Goal: Navigation & Orientation: Find specific page/section

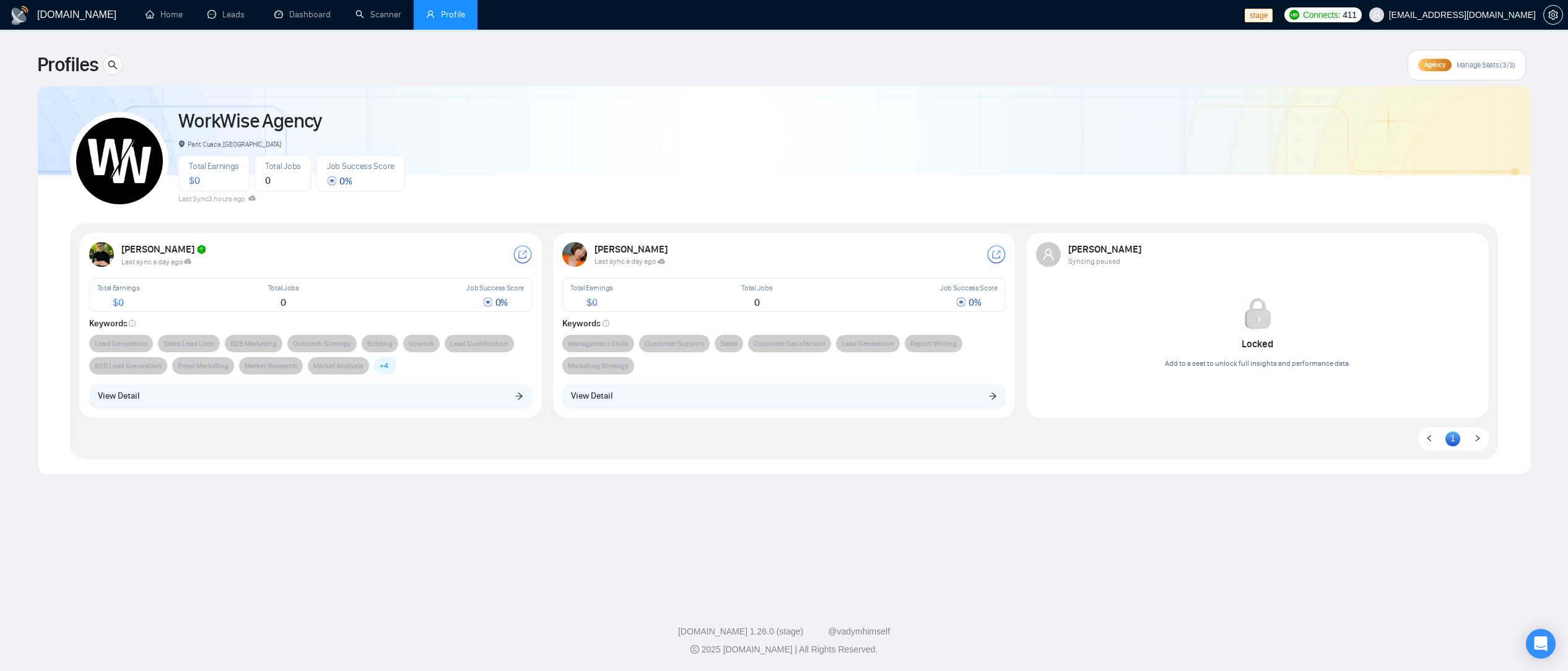
click at [870, 464] on div "WorkWise Agency Parit Cuaca, [GEOGRAPHIC_DATA] Total Earnings $ 0 Total Jobs 0 …" at bounding box center [784, 280] width 1458 height 388
click at [1312, 378] on div "[PERSON_NAME] Syncing paused Locked Add to a seat to unlock full insights and p…" at bounding box center [1258, 311] width 459 height 153
drag, startPoint x: 832, startPoint y: 380, endPoint x: 728, endPoint y: 267, distance: 153.6
click at [869, 336] on div "[PERSON_NAME] Last sync a day ago Total Earnings $ 0 Total Jobs 0 Job Success S…" at bounding box center [784, 324] width 459 height 180
click at [684, 298] on div "Total Earnings $ 0" at bounding box center [631, 295] width 126 height 30
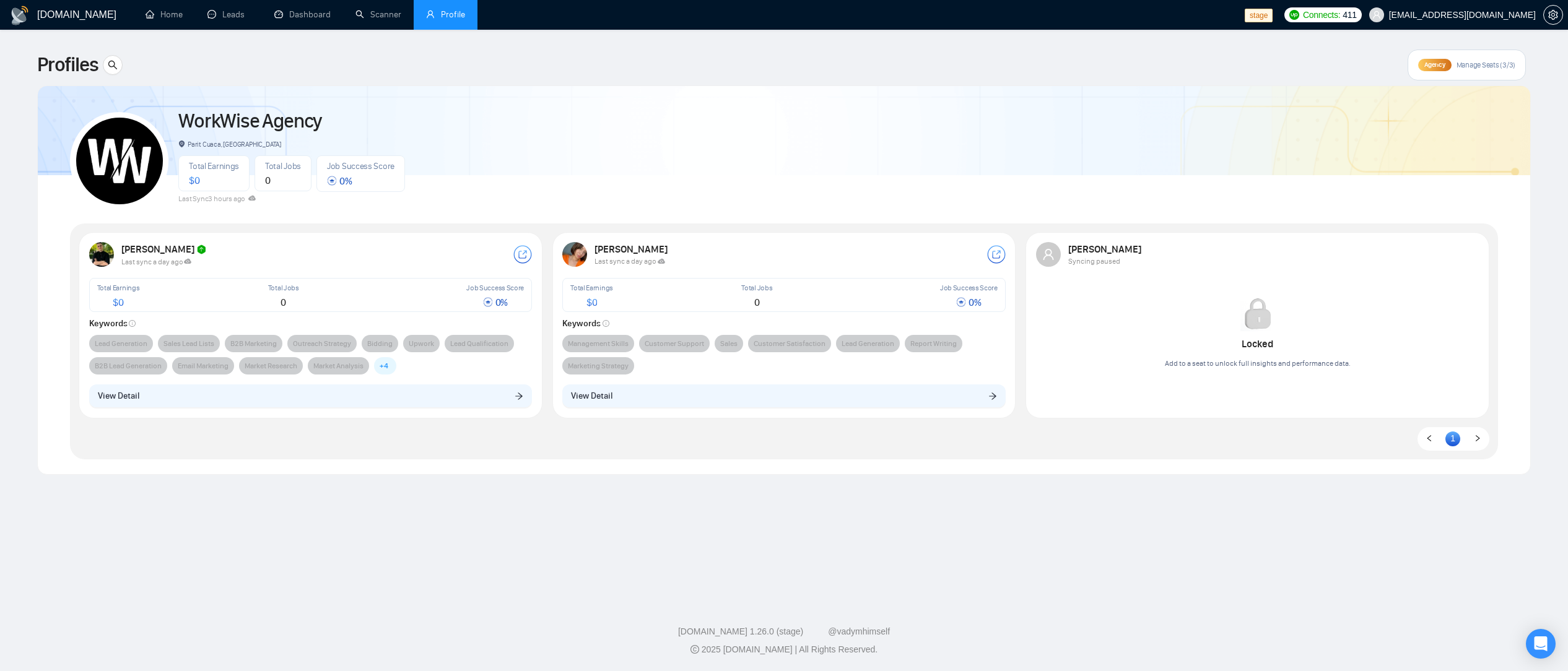
click at [709, 150] on div "WorkWise Agency Parit Cuaca, [GEOGRAPHIC_DATA] Total Earnings $ 0 Total Jobs 0 …" at bounding box center [784, 156] width 1428 height 109
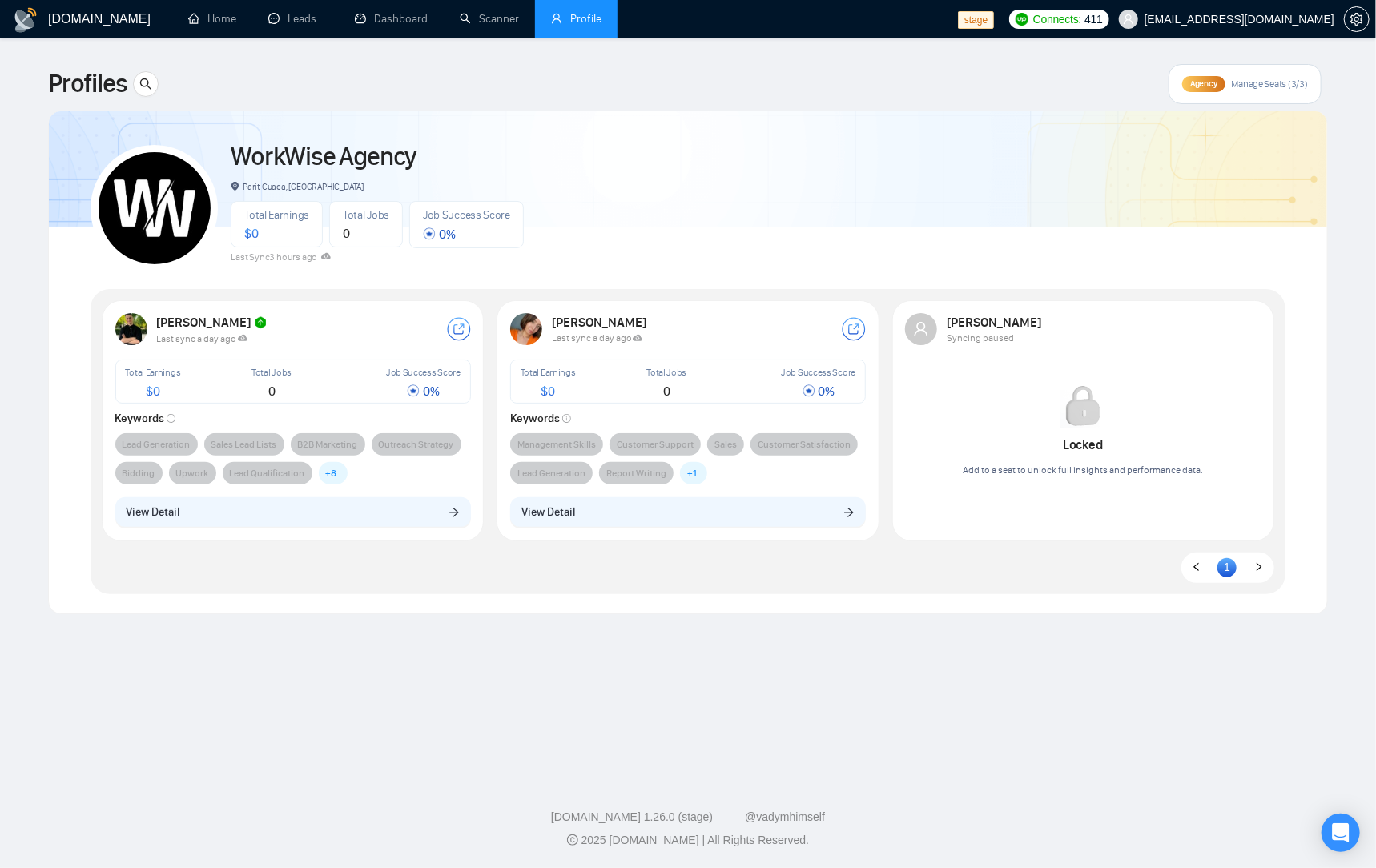
click at [908, 102] on div "Profiles Agency Manage Seats (3/3)" at bounding box center [688, 84] width 1280 height 40
click at [1069, 672] on main "Profiles Agency Manage Seats (3/3) WorkWise Agency Parit Cuaca, [GEOGRAPHIC_DAT…" at bounding box center [688, 404] width 1325 height 681
drag, startPoint x: 757, startPoint y: 647, endPoint x: 770, endPoint y: 638, distance: 15.8
click at [758, 647] on main "Profiles Agency Manage Seats (3/3) WorkWise Agency Parit Cuaca, [GEOGRAPHIC_DAT…" at bounding box center [688, 404] width 1325 height 681
click at [884, 259] on div "WorkWise Agency Parit Cuaca, [GEOGRAPHIC_DATA] Total Earnings $ 0 Total Jobs 0 …" at bounding box center [688, 201] width 1195 height 142
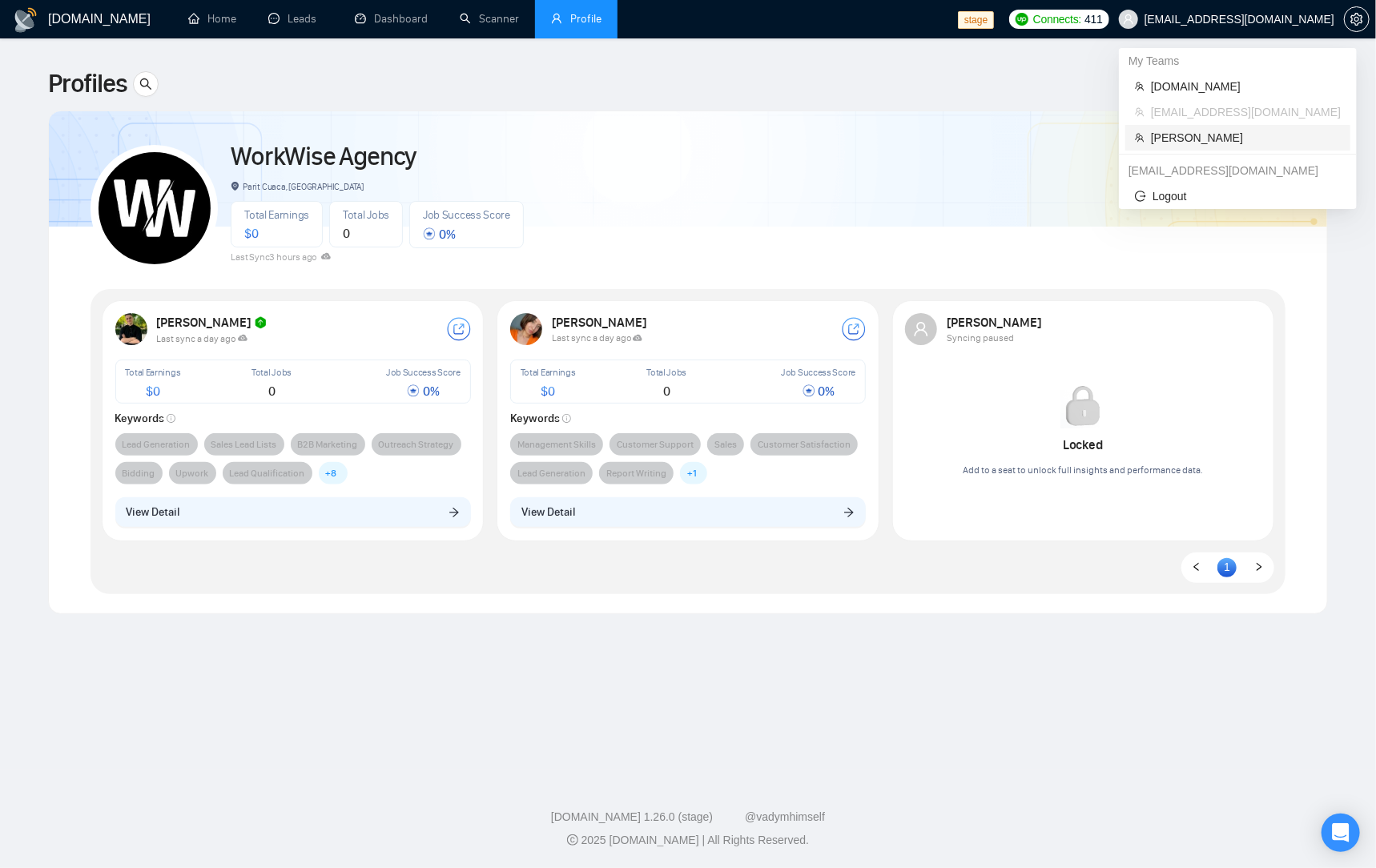
click at [1210, 138] on span "[PERSON_NAME]" at bounding box center [1245, 137] width 190 height 17
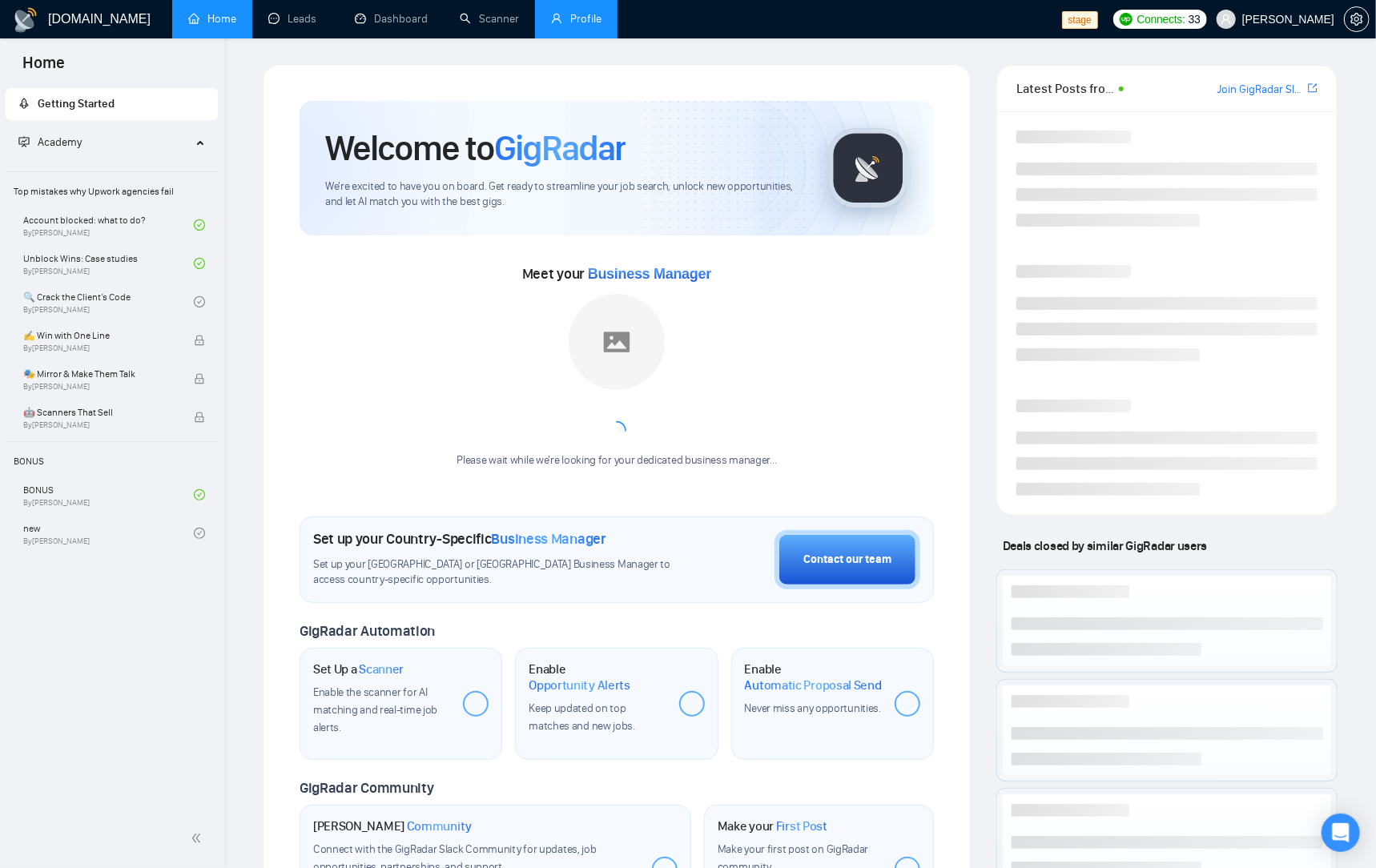
click at [589, 22] on link "Profile" at bounding box center [576, 19] width 51 height 13
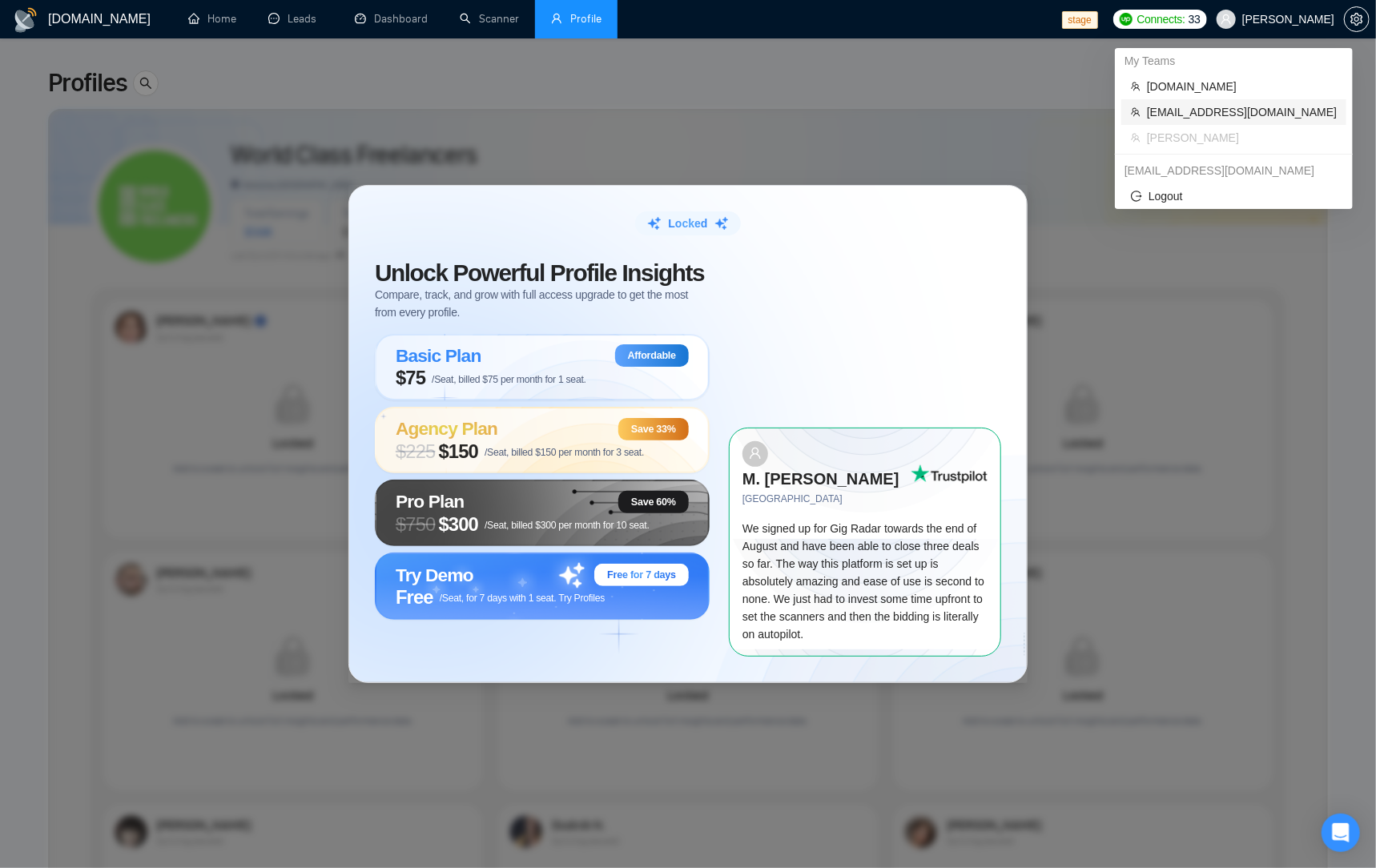
click at [1209, 108] on span "[EMAIL_ADDRESS][DOMAIN_NAME]" at bounding box center [1242, 112] width 190 height 17
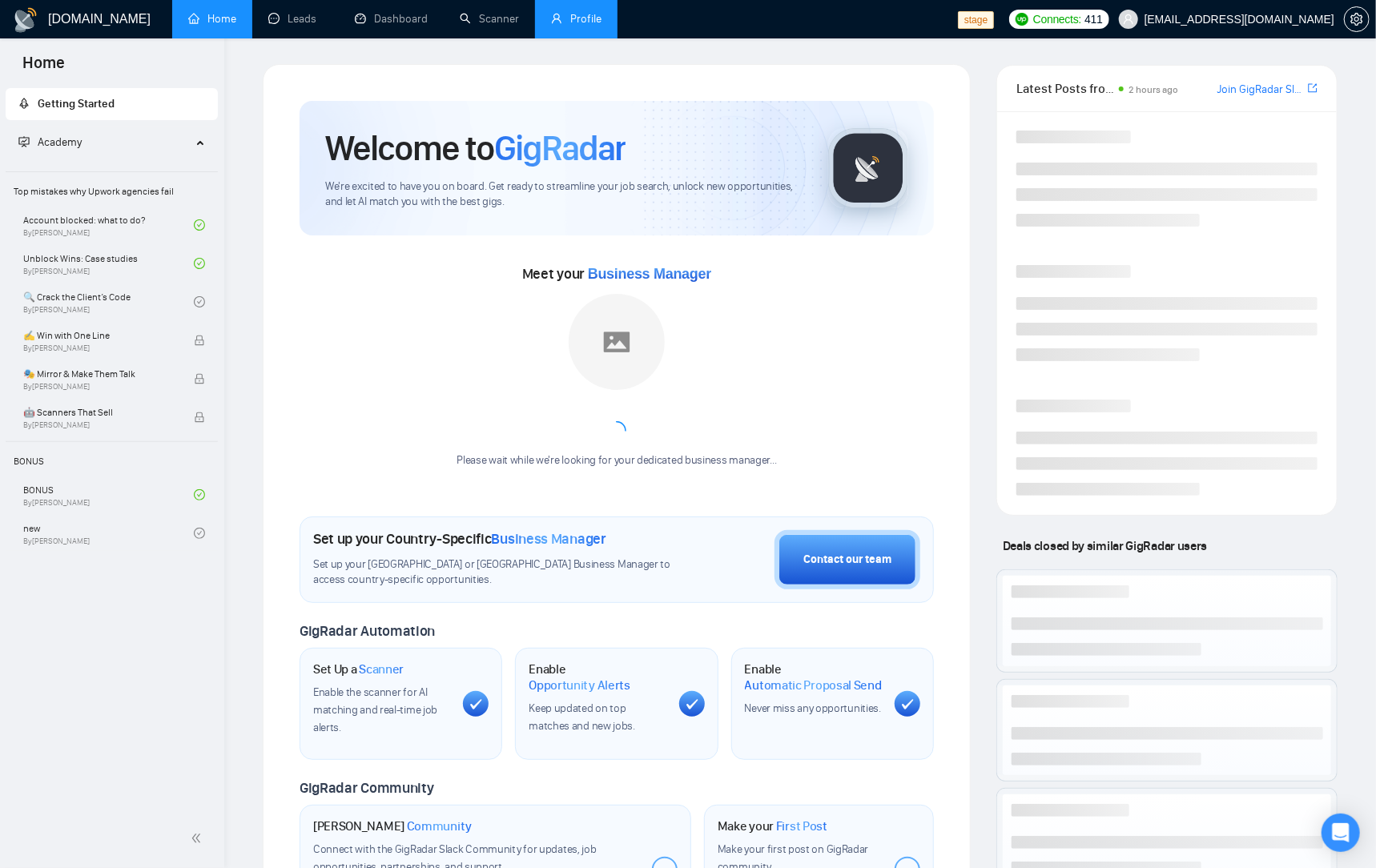
scroll to position [5, 0]
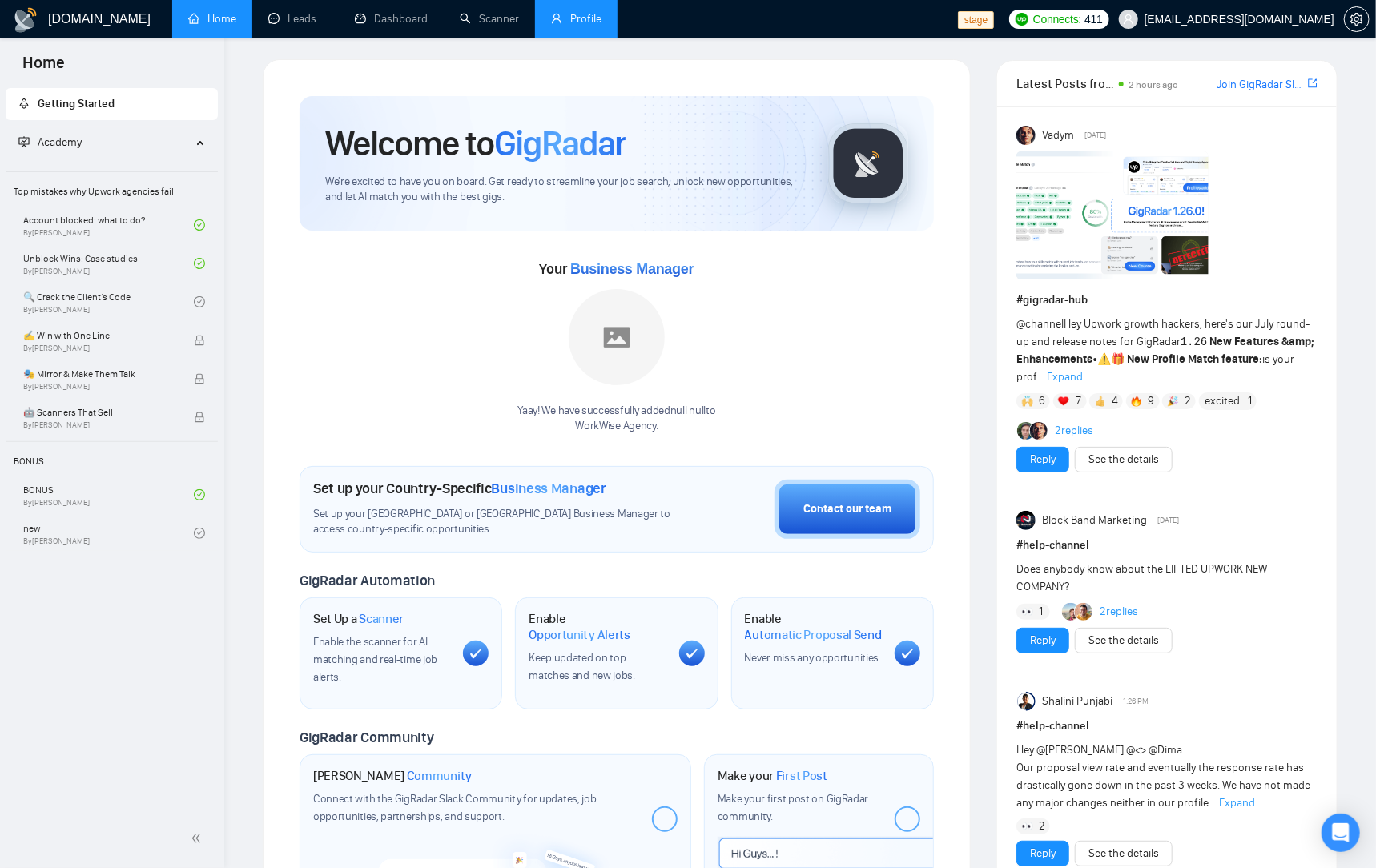
click at [583, 20] on link "Profile" at bounding box center [576, 19] width 51 height 13
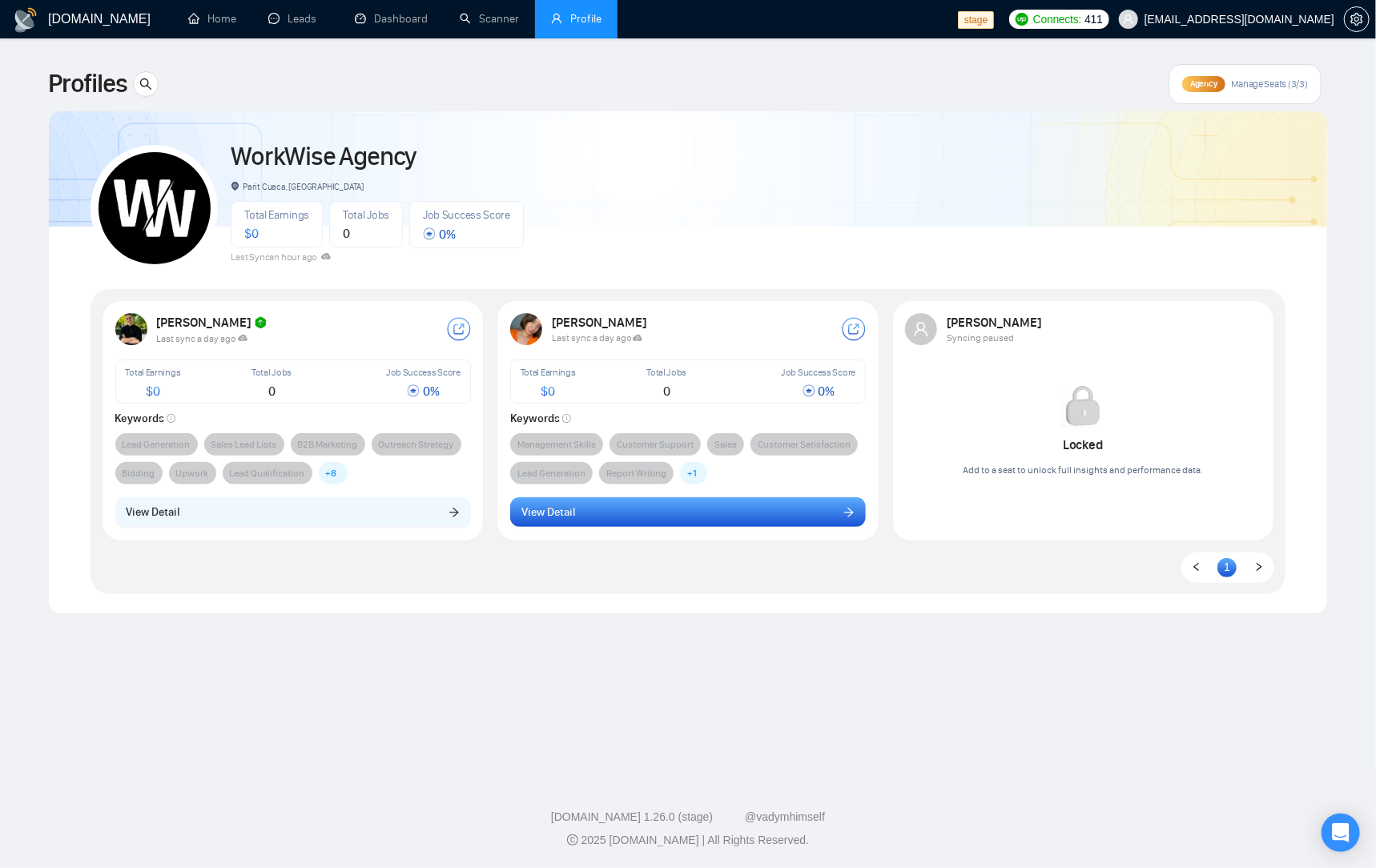
click at [653, 518] on button "View Detail" at bounding box center [688, 512] width 355 height 31
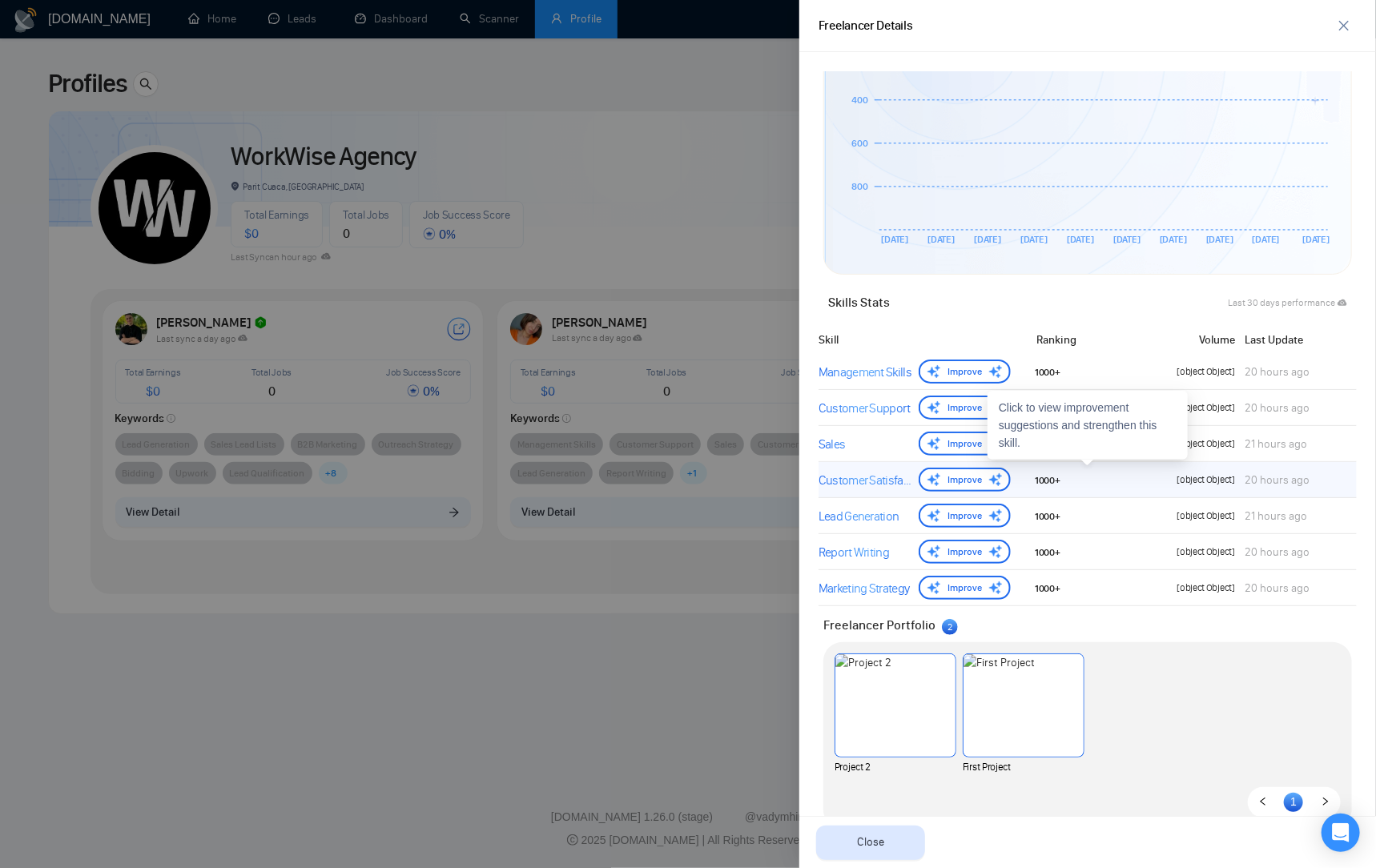
scroll to position [476, 0]
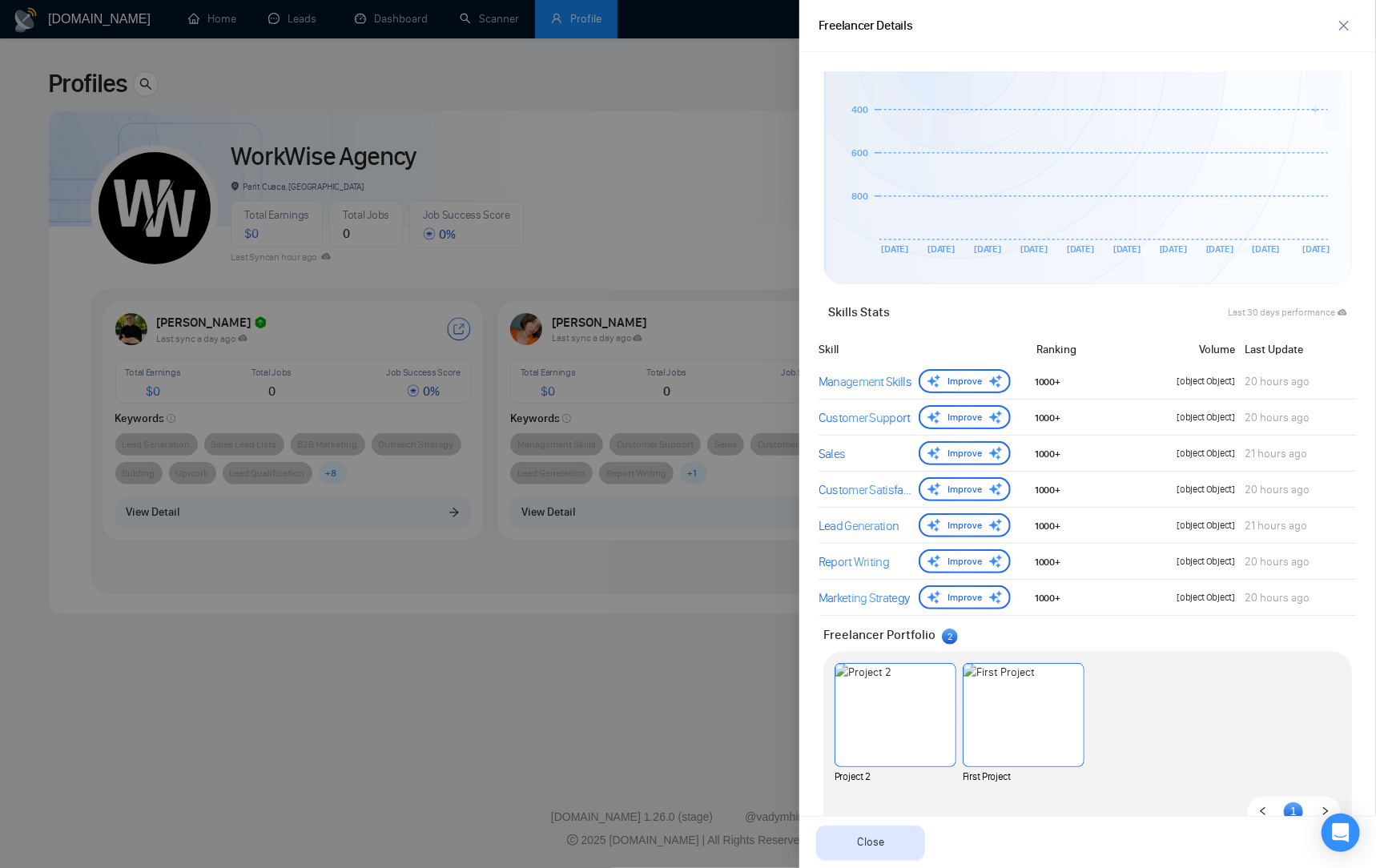
click at [490, 391] on div at bounding box center [688, 434] width 1376 height 868
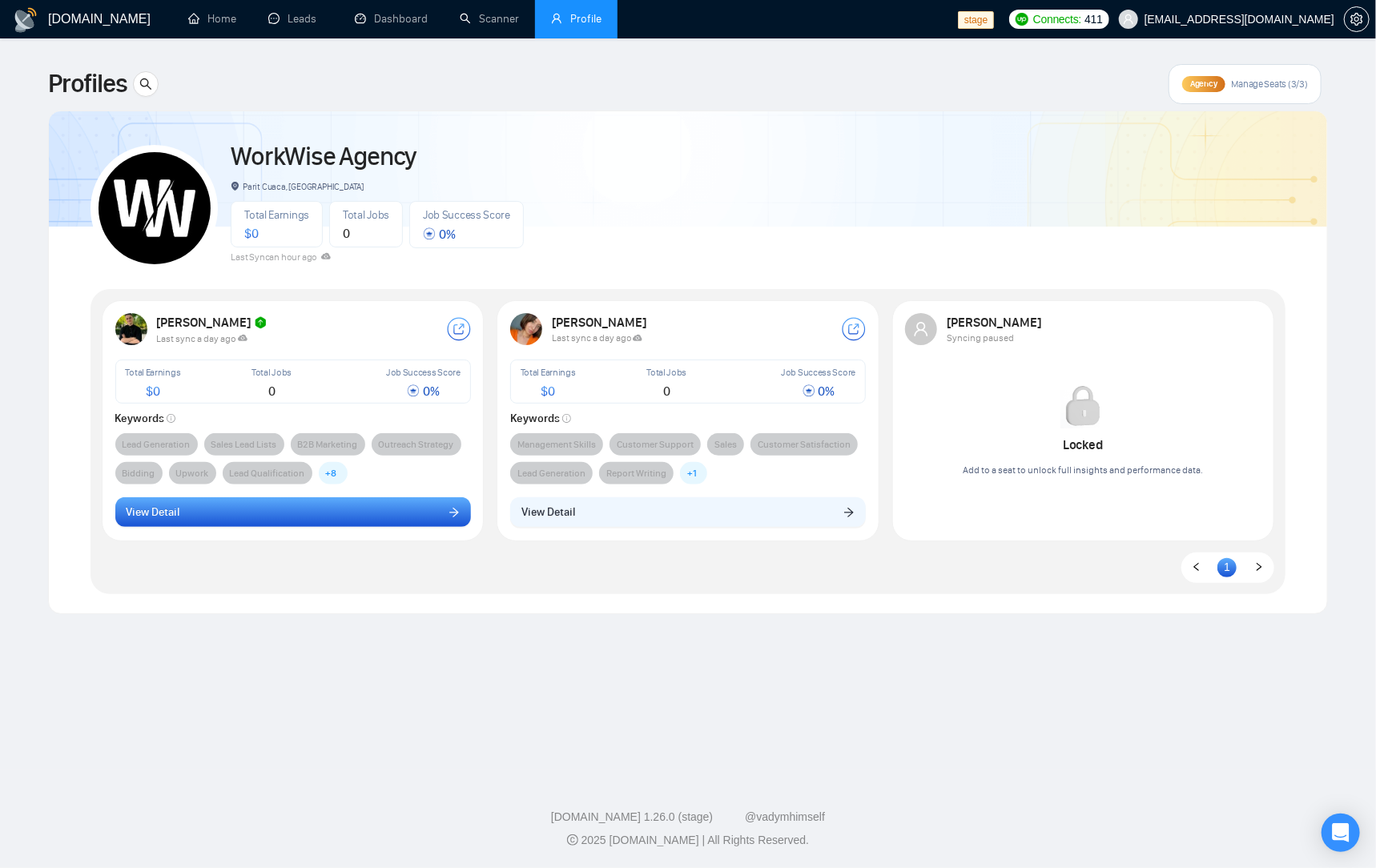
click at [350, 523] on button "View Detail" at bounding box center [292, 512] width 355 height 31
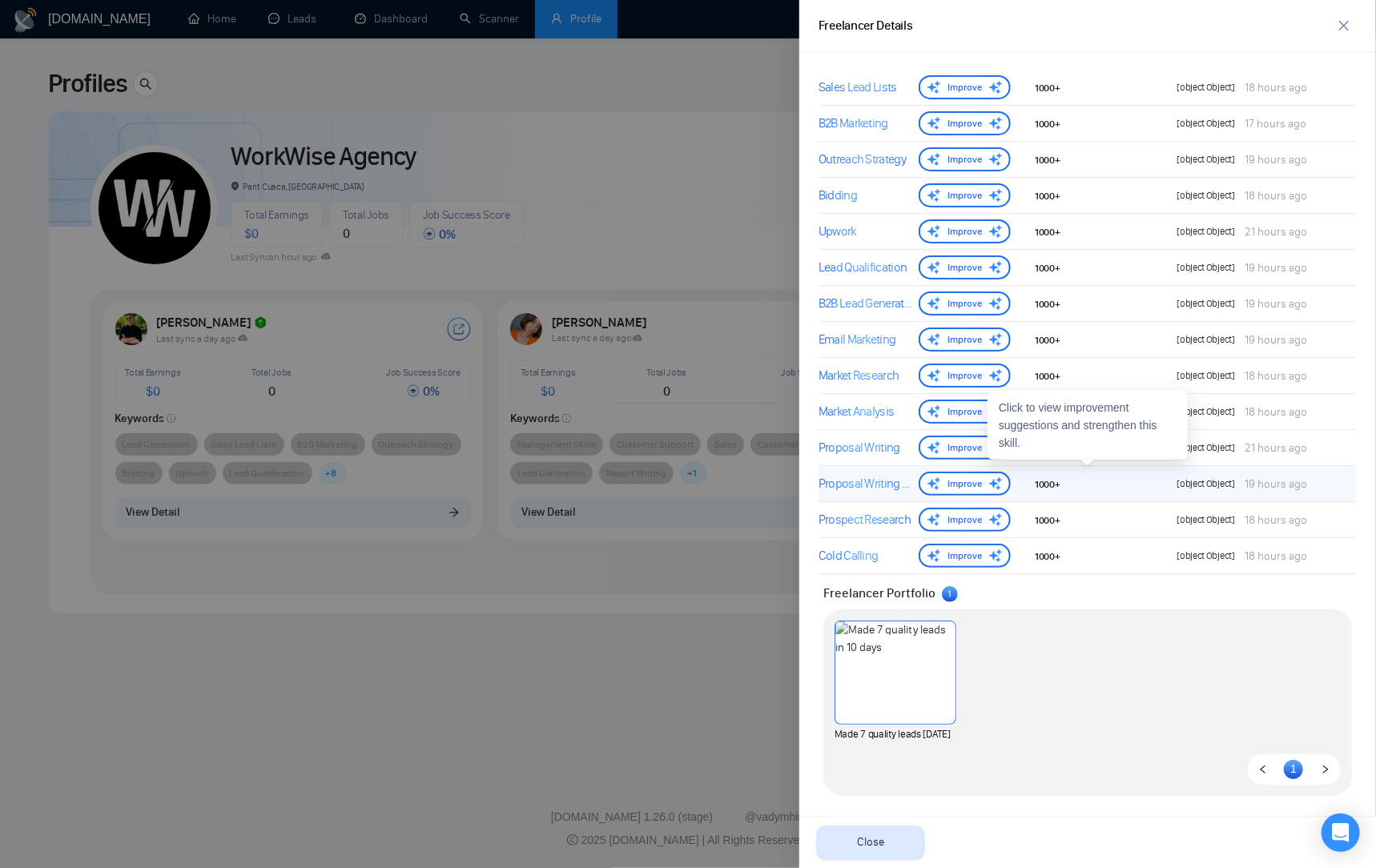
scroll to position [807, 0]
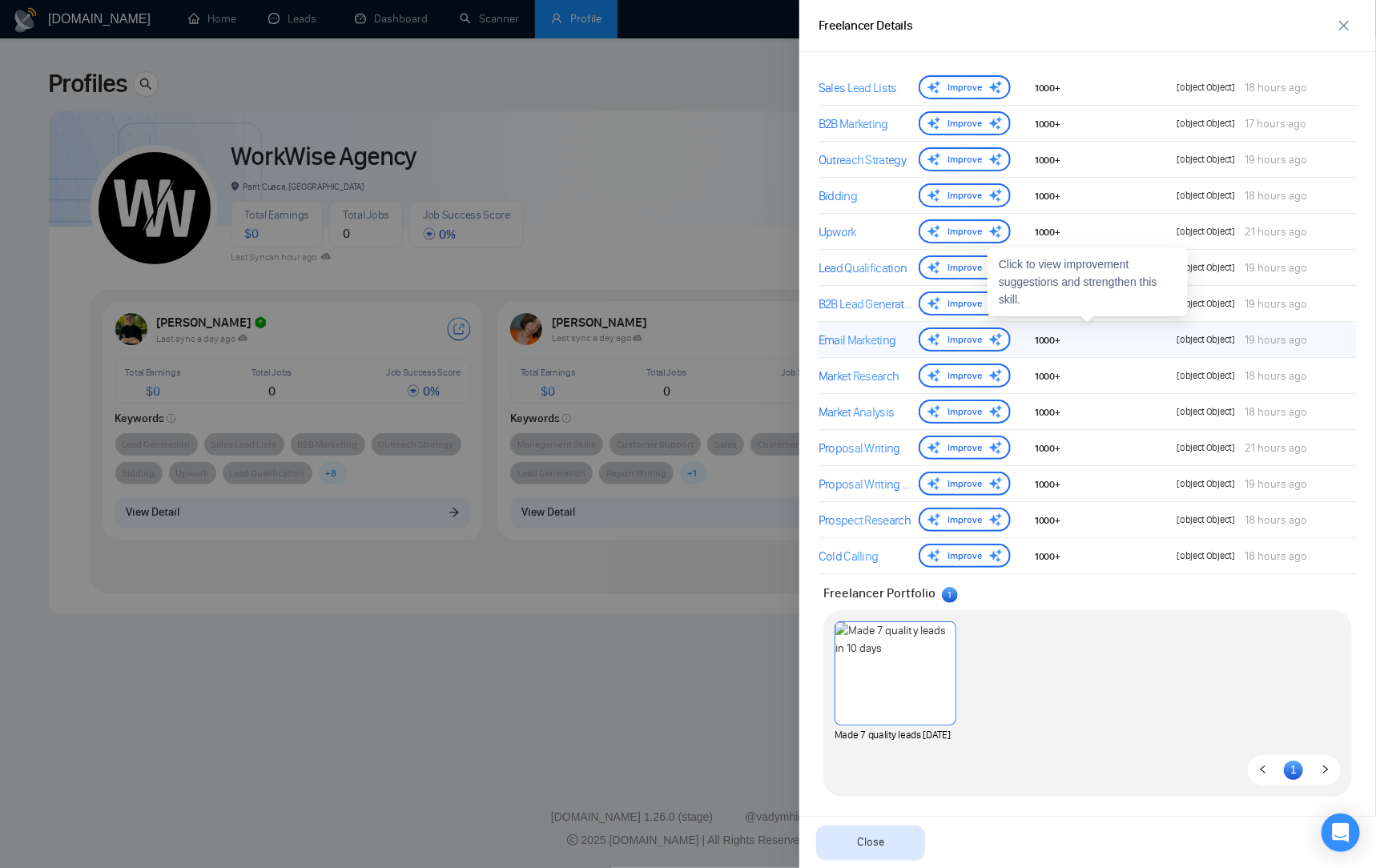
click at [883, 343] on div "Email Marketing" at bounding box center [865, 340] width 94 height 19
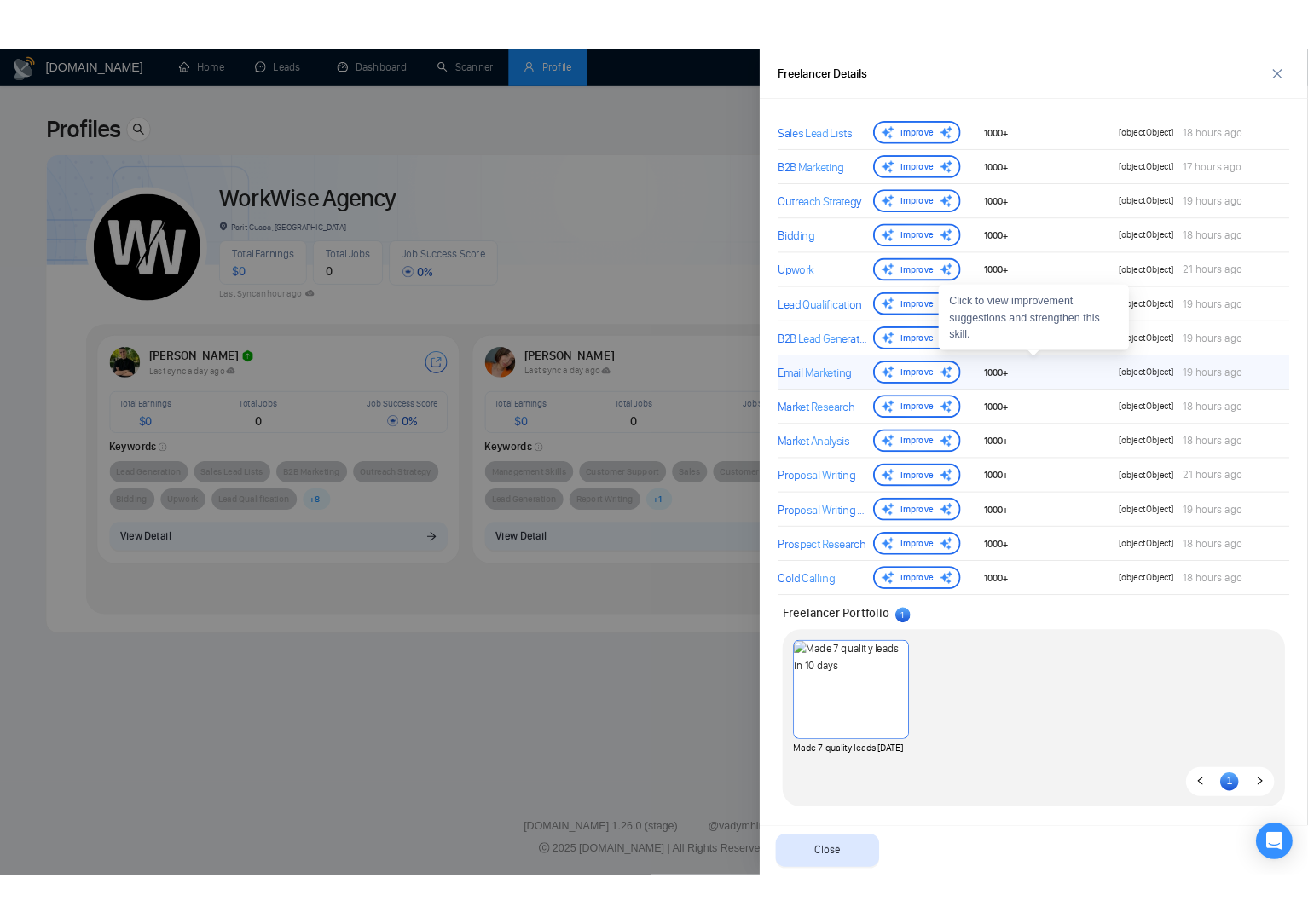
scroll to position [0, 0]
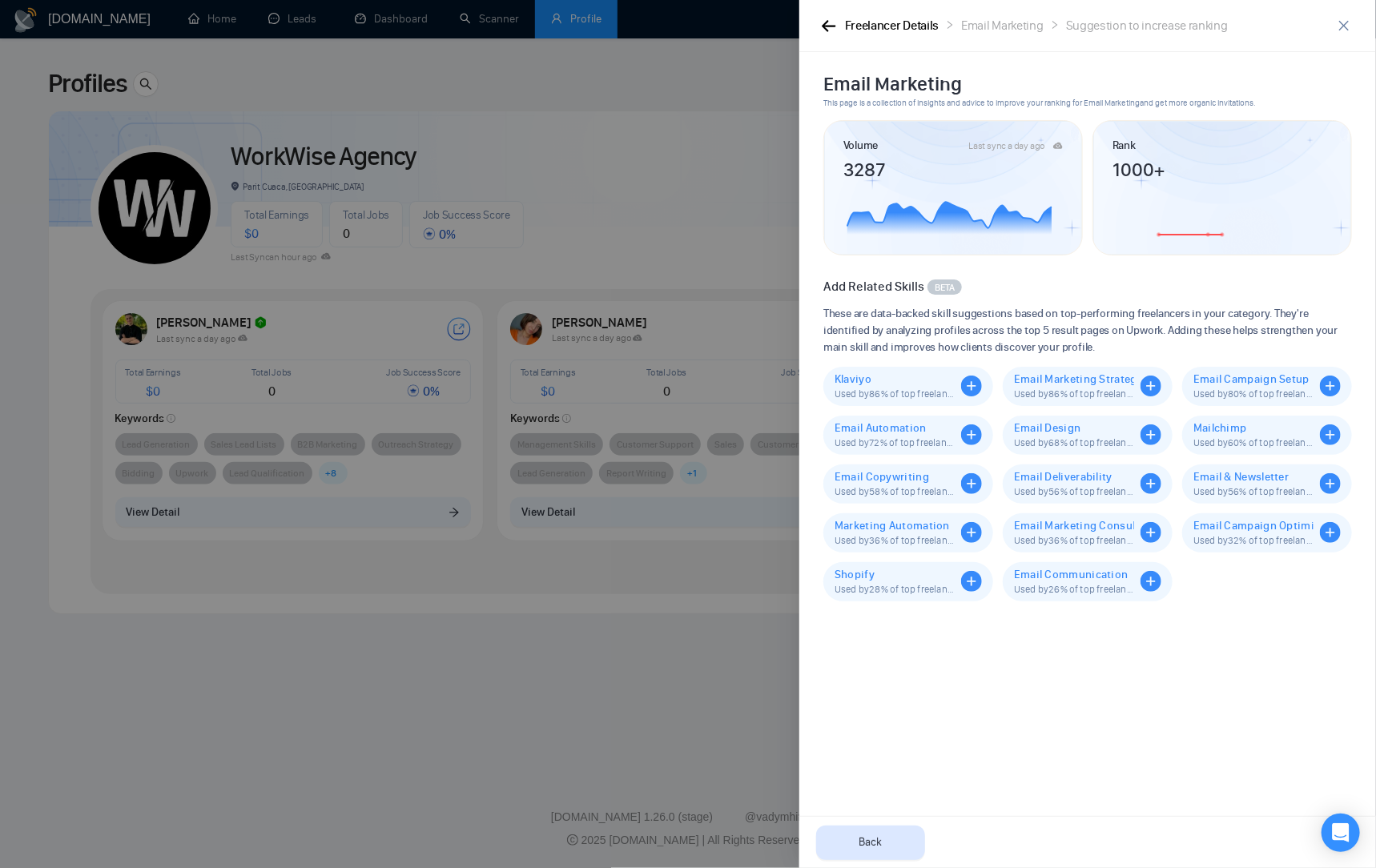
click at [689, 397] on div at bounding box center [688, 434] width 1376 height 868
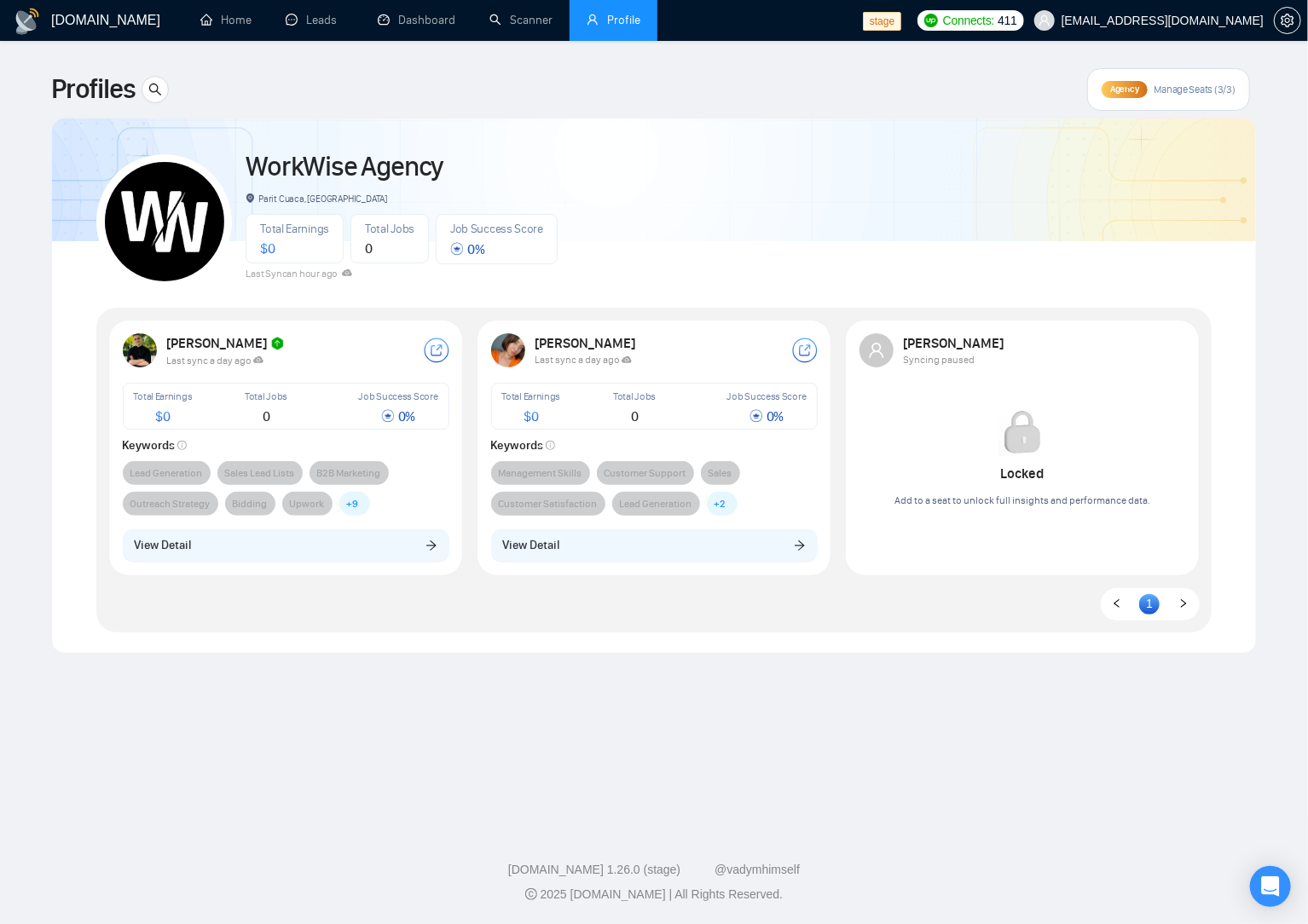
click at [938, 771] on main "Profiles Agency Manage Seats (3/3) WorkWise Agency Parit Cuaca, [GEOGRAPHIC_DAT…" at bounding box center [654, 430] width 1253 height 725
click at [532, 669] on main "Profiles Agency Manage Seats (3/3) WorkWise Agency Parit Cuaca, [GEOGRAPHIC_DAT…" at bounding box center [654, 430] width 1253 height 725
click at [331, 19] on link "Leads" at bounding box center [315, 20] width 58 height 14
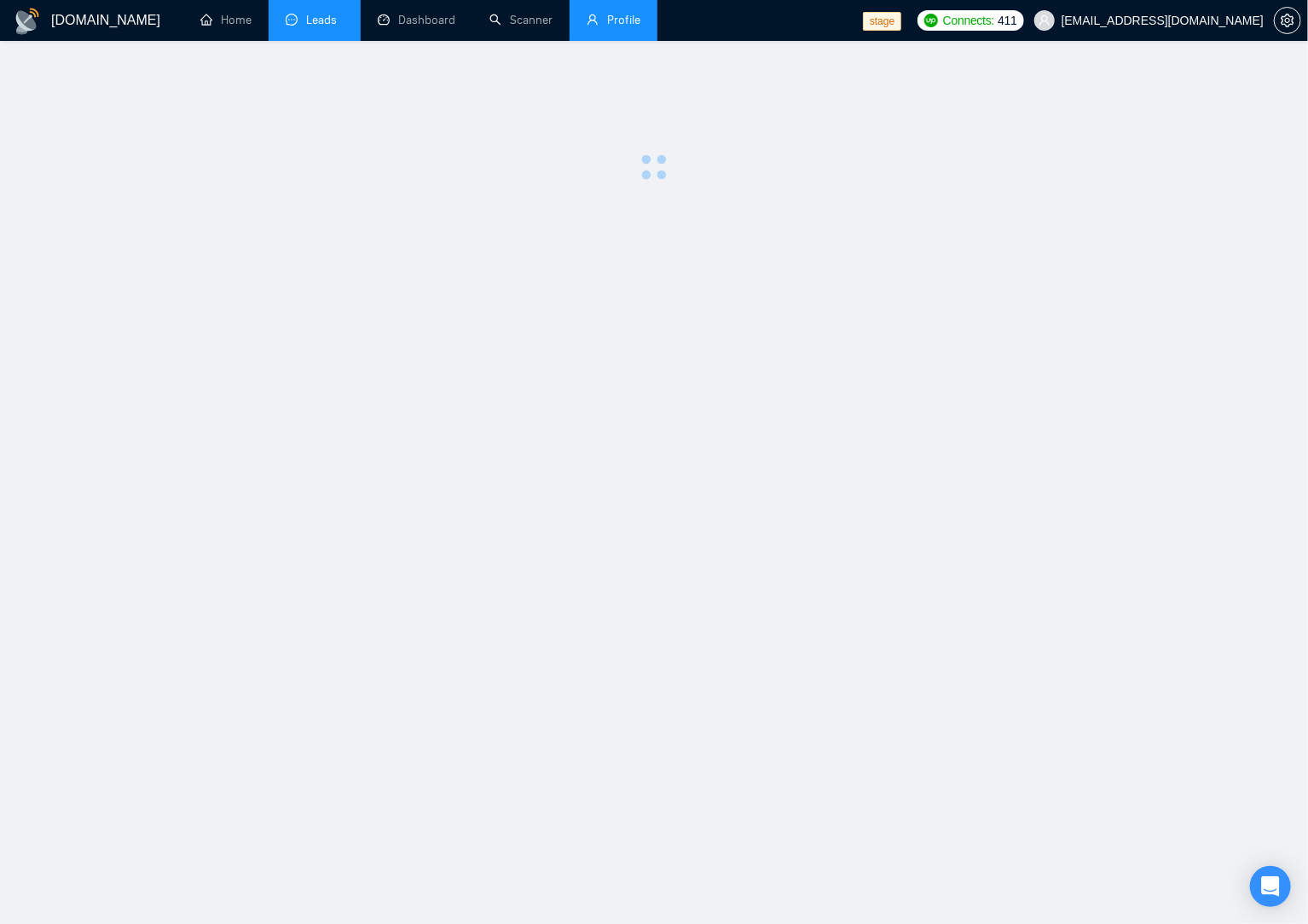
click at [301, 27] on link "Leads" at bounding box center [315, 20] width 58 height 14
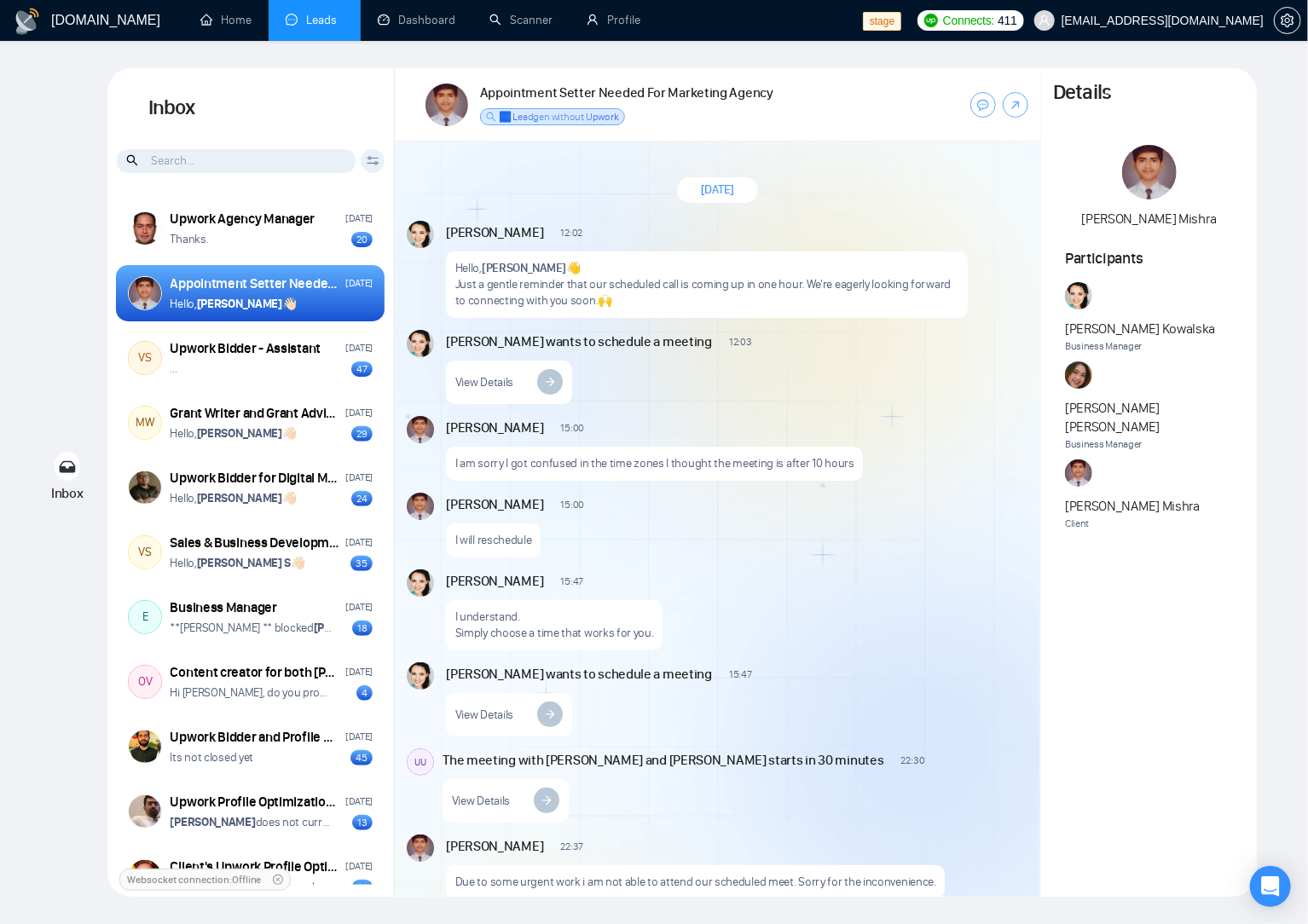
scroll to position [1642, 0]
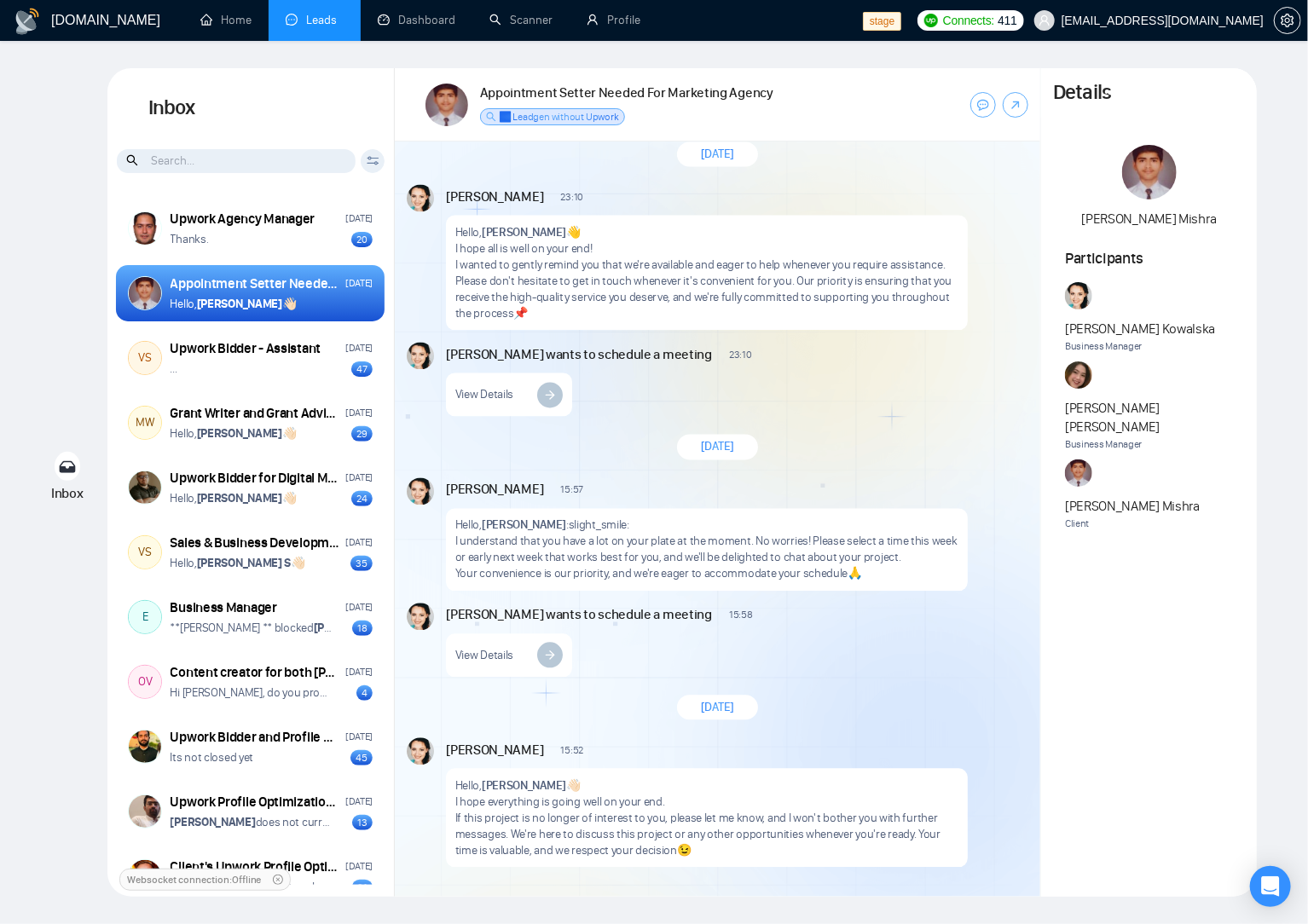
click at [101, 361] on div "Inbox Inbox Client Reset Date Reset Reset Apply Upwork Agency Manager [DATE] Th…" at bounding box center [654, 482] width 1253 height 829
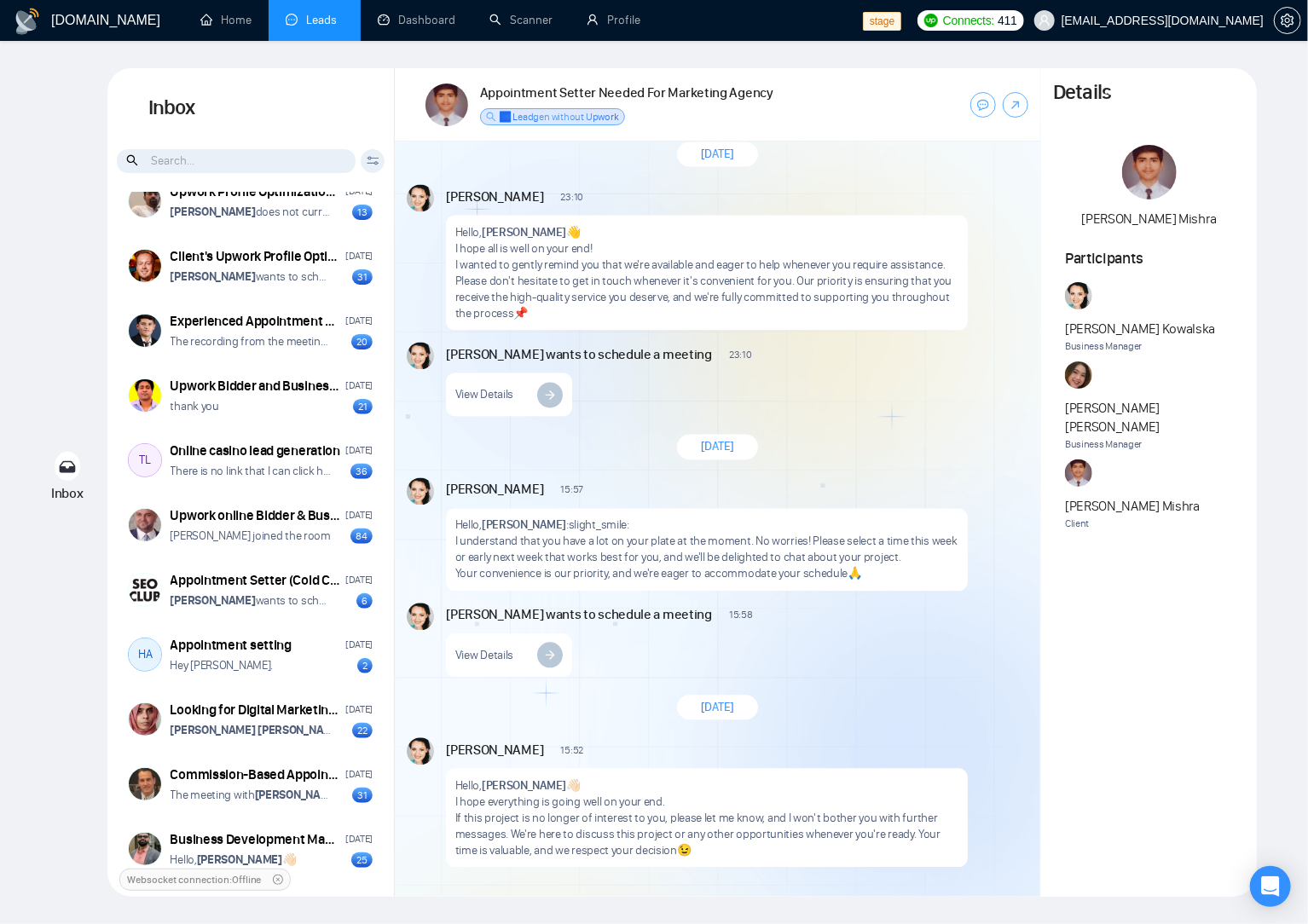
scroll to position [0, 0]
